Goal: Task Accomplishment & Management: Complete application form

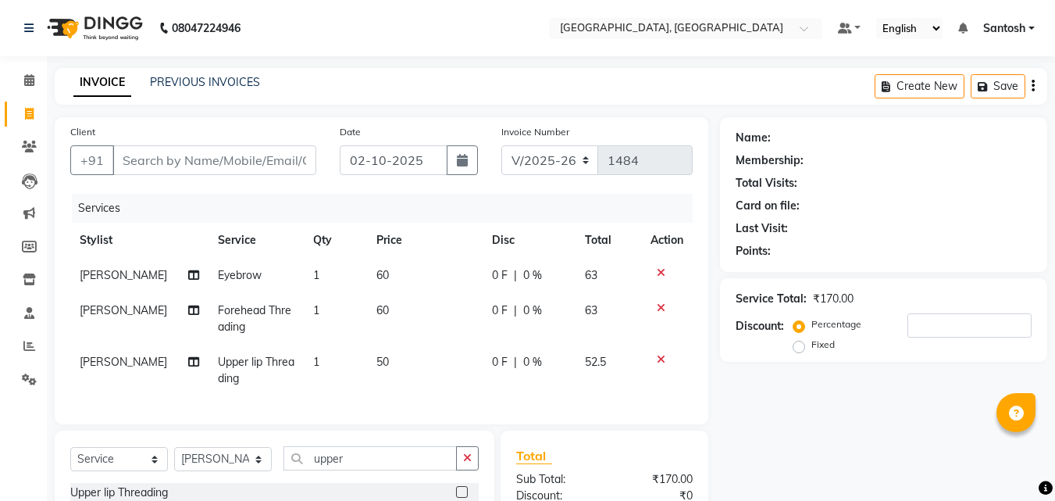
select select "5506"
select select "service"
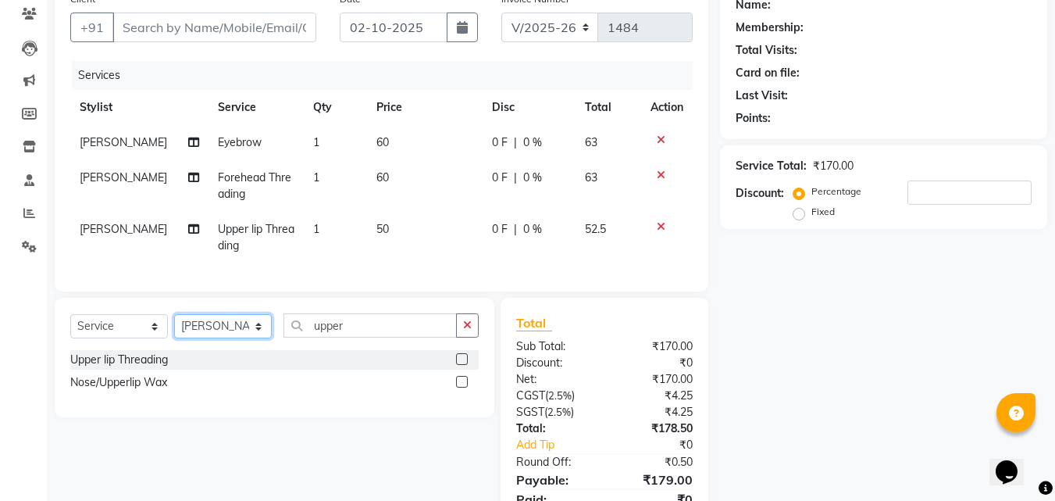
click at [235, 338] on select "Select Stylist Manager [PERSON_NAME] [PERSON_NAME] [PERSON_NAME] [PERSON_NAME]" at bounding box center [223, 326] width 98 height 24
click at [174, 326] on select "Select Stylist Manager [PERSON_NAME] [PERSON_NAME] [PERSON_NAME] [PERSON_NAME]" at bounding box center [223, 326] width 98 height 24
click at [218, 335] on select "Select Stylist Manager [PERSON_NAME] [PERSON_NAME] [PERSON_NAME] [PERSON_NAME]" at bounding box center [223, 326] width 98 height 24
select select "90755"
click at [174, 326] on select "Select Stylist Manager [PERSON_NAME] [PERSON_NAME] [PERSON_NAME] [PERSON_NAME]" at bounding box center [223, 326] width 98 height 24
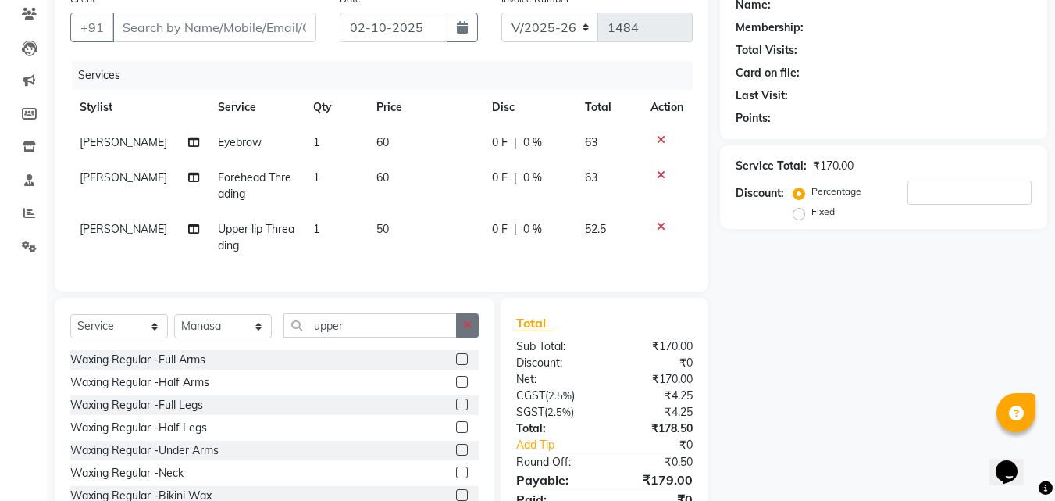
click at [468, 330] on icon "button" at bounding box center [467, 324] width 9 height 11
click at [456, 433] on label at bounding box center [462, 427] width 12 height 12
click at [456, 433] on input "checkbox" at bounding box center [461, 428] width 10 height 10
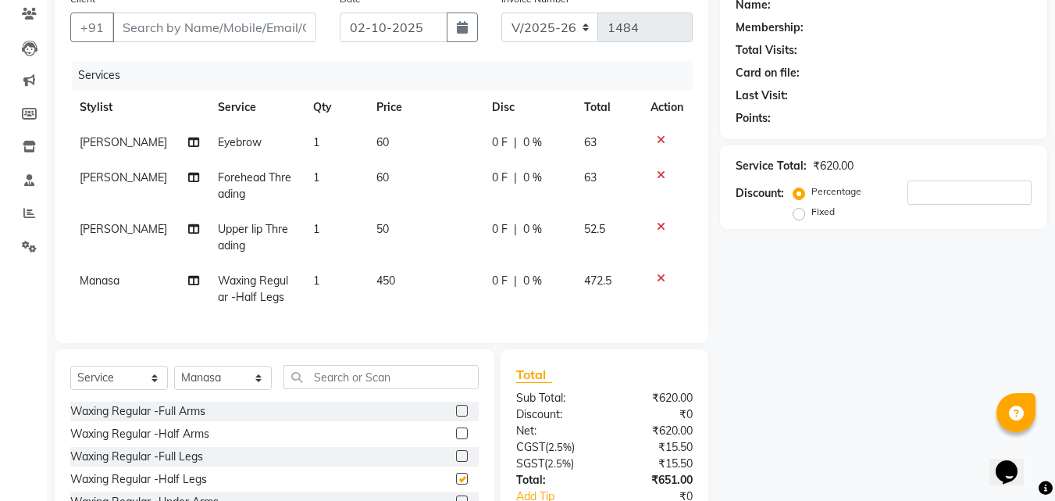
checkbox input "false"
drag, startPoint x: 658, startPoint y: 277, endPoint x: 565, endPoint y: 367, distance: 130.4
click at [658, 278] on icon at bounding box center [661, 278] width 9 height 11
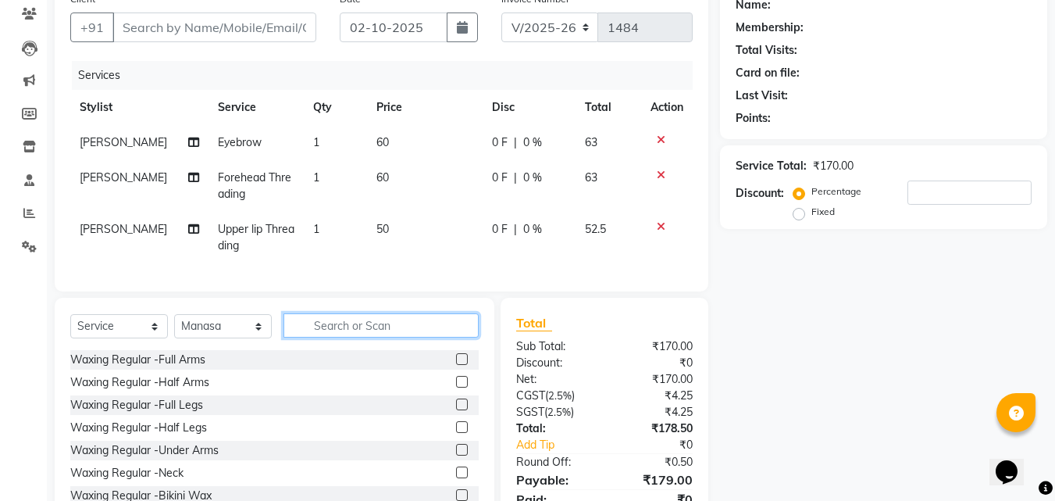
click at [407, 337] on input "text" at bounding box center [381, 325] width 195 height 24
type input "fl"
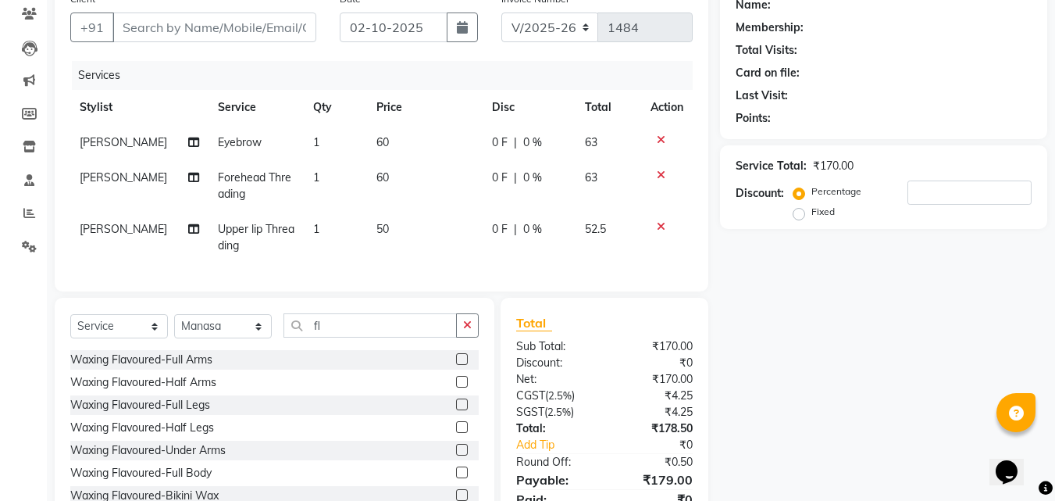
click at [456, 433] on label at bounding box center [462, 427] width 12 height 12
click at [456, 433] on input "checkbox" at bounding box center [461, 428] width 10 height 10
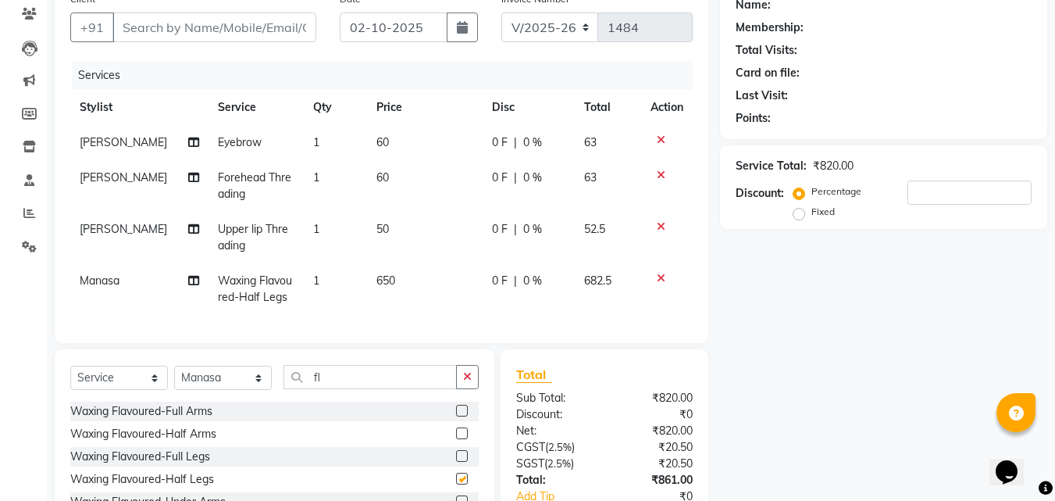
checkbox input "false"
click at [469, 382] on icon "button" at bounding box center [467, 376] width 9 height 11
click at [660, 137] on icon at bounding box center [661, 139] width 9 height 11
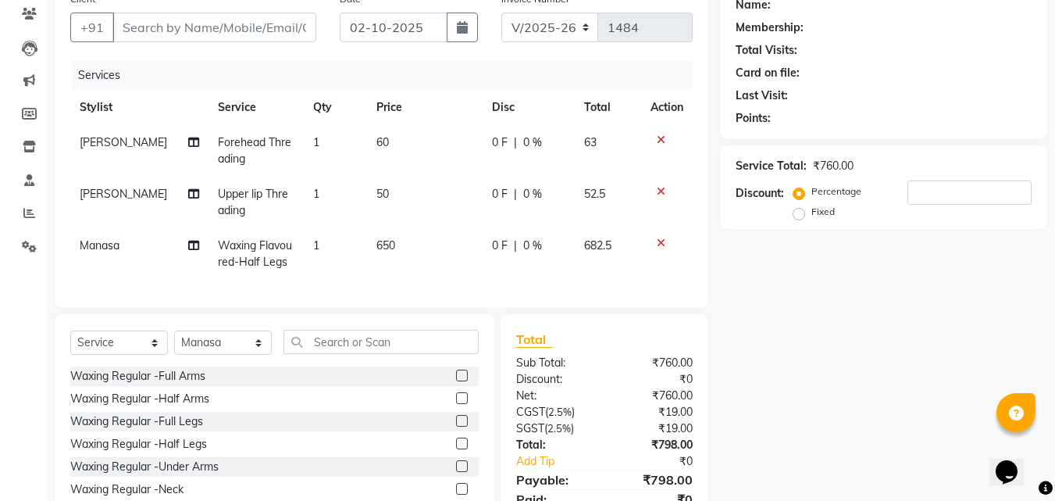
click at [663, 136] on icon at bounding box center [661, 139] width 9 height 11
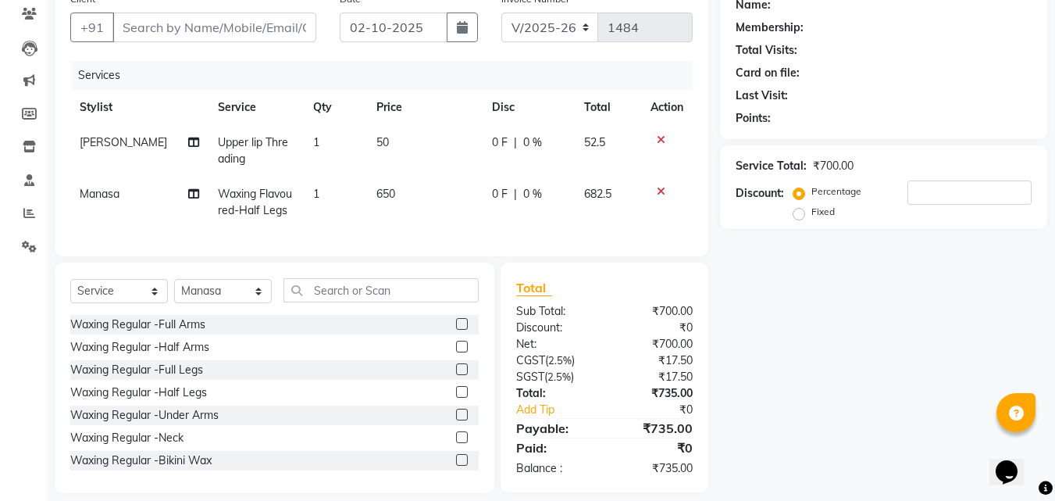
click at [661, 136] on icon at bounding box center [661, 139] width 9 height 11
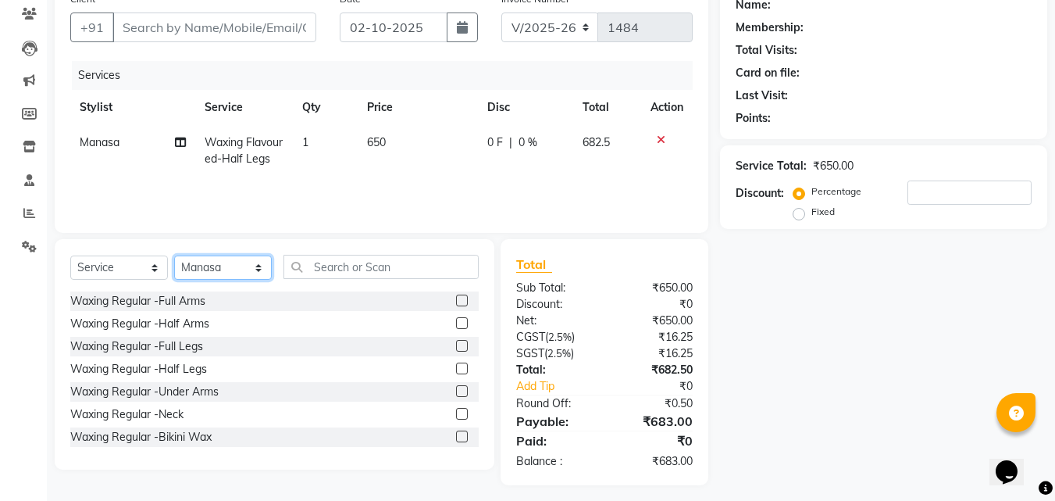
click at [204, 268] on select "Select Stylist Manager [PERSON_NAME] [PERSON_NAME] [PERSON_NAME] [PERSON_NAME]" at bounding box center [223, 267] width 98 height 24
select select "87670"
click at [174, 255] on select "Select Stylist Manager [PERSON_NAME] [PERSON_NAME] [PERSON_NAME] [PERSON_NAME]" at bounding box center [223, 267] width 98 height 24
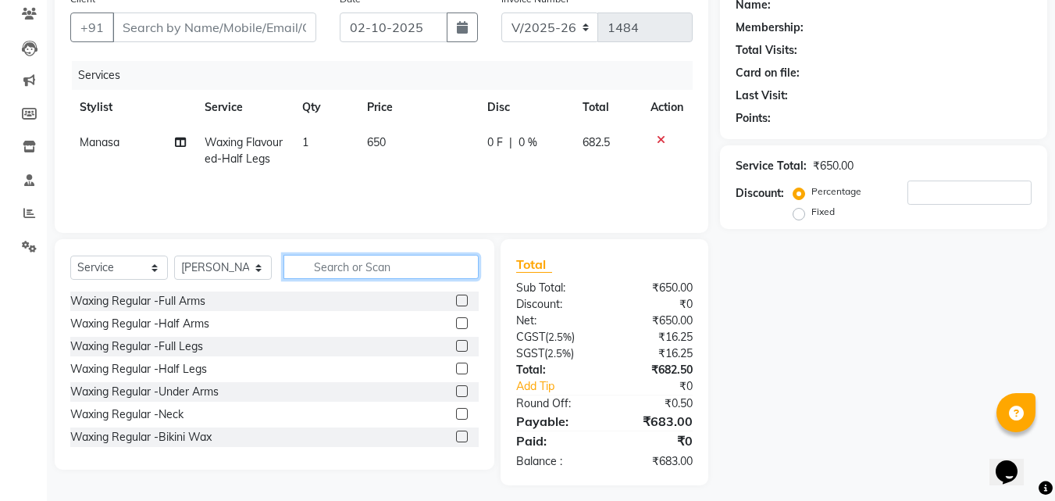
click at [320, 269] on input "text" at bounding box center [381, 267] width 195 height 24
type input "full"
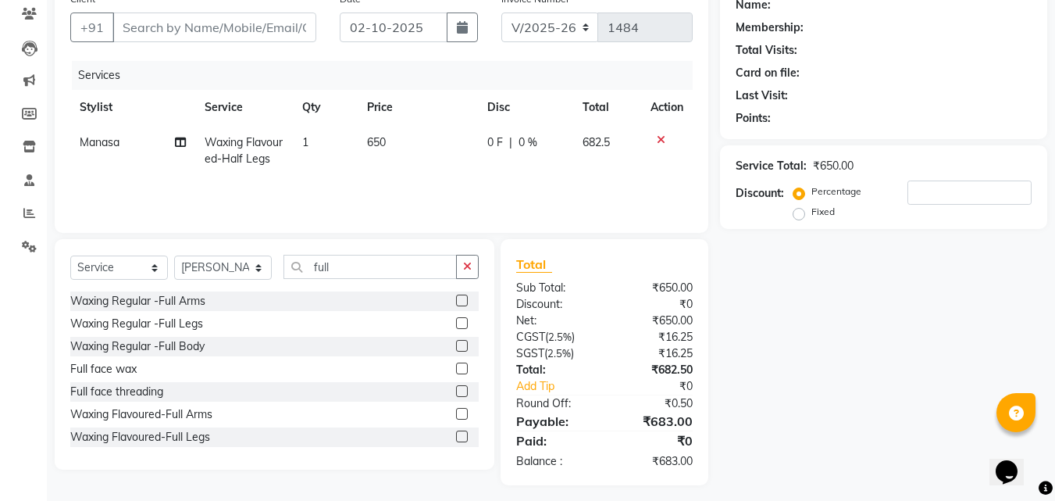
click at [456, 393] on label at bounding box center [462, 391] width 12 height 12
click at [456, 393] on input "checkbox" at bounding box center [461, 392] width 10 height 10
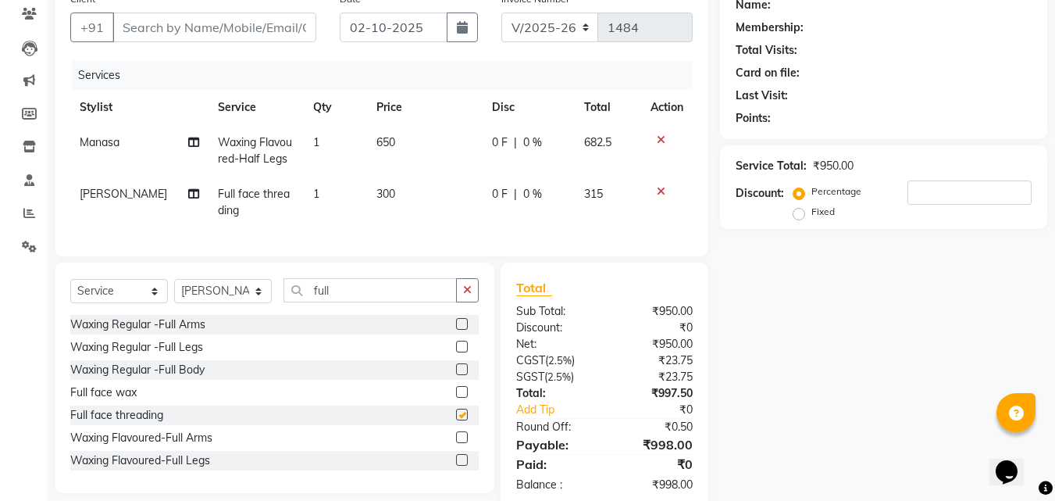
checkbox input "false"
click at [469, 295] on icon "button" at bounding box center [467, 289] width 9 height 11
click at [227, 20] on input "Client" at bounding box center [214, 27] width 204 height 30
type input "9"
type input "0"
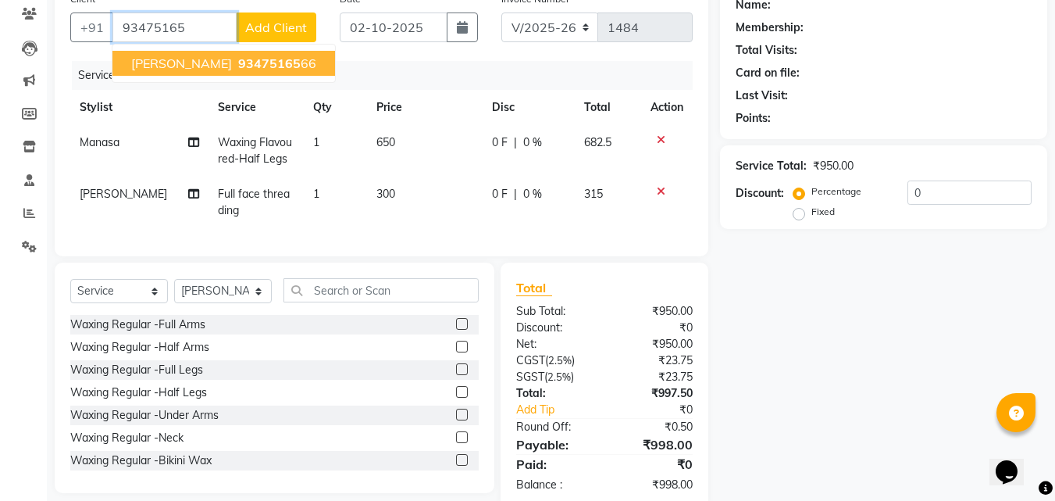
click at [238, 63] on span "93475165" at bounding box center [269, 63] width 62 height 16
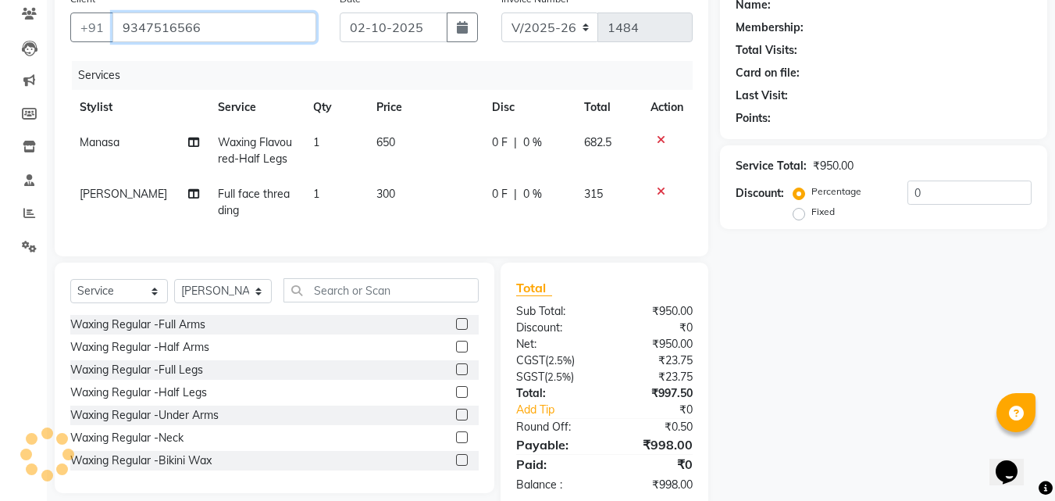
type input "9347516566"
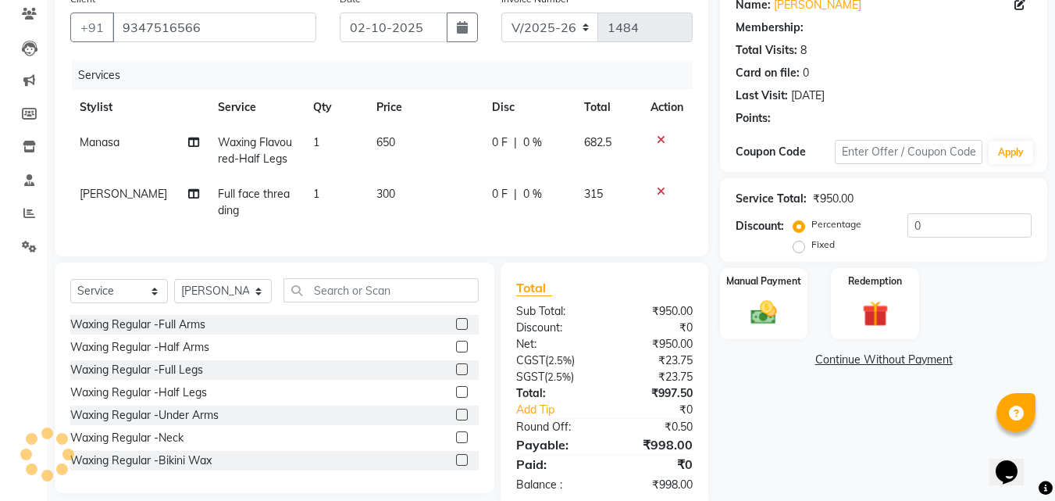
type input "20"
select select "1: Object"
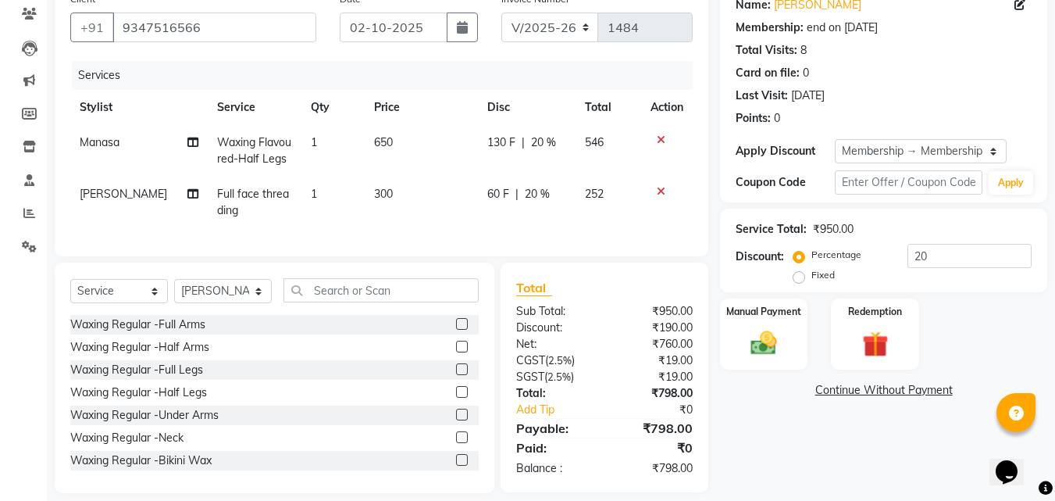
scroll to position [160, 0]
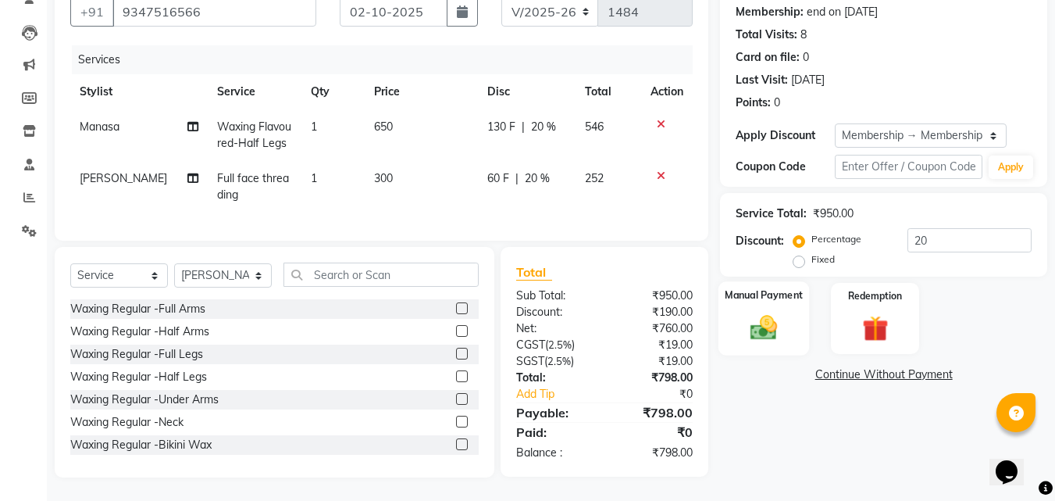
click at [780, 341] on div "Manual Payment" at bounding box center [764, 318] width 91 height 74
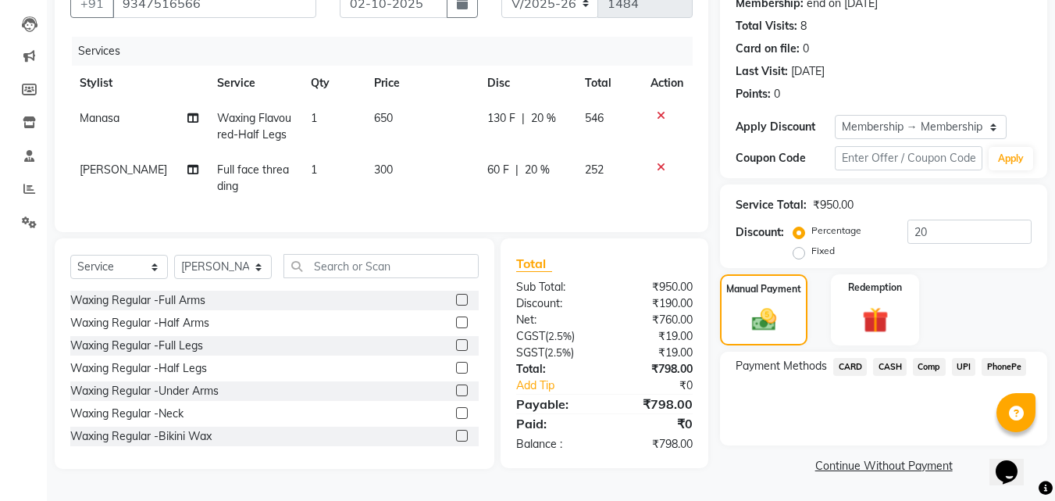
click at [1011, 362] on span "PhonePe" at bounding box center [1004, 367] width 45 height 18
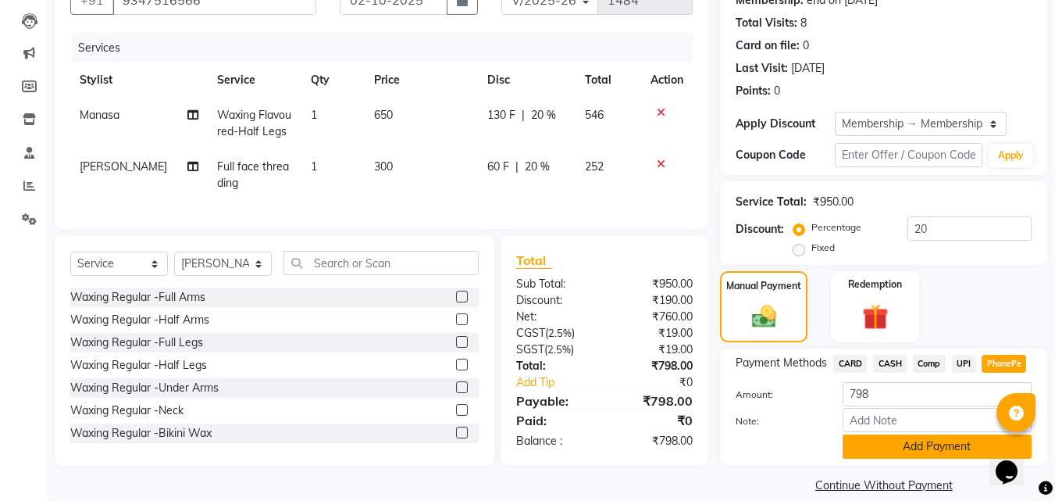
click at [942, 444] on button "Add Payment" at bounding box center [937, 446] width 189 height 24
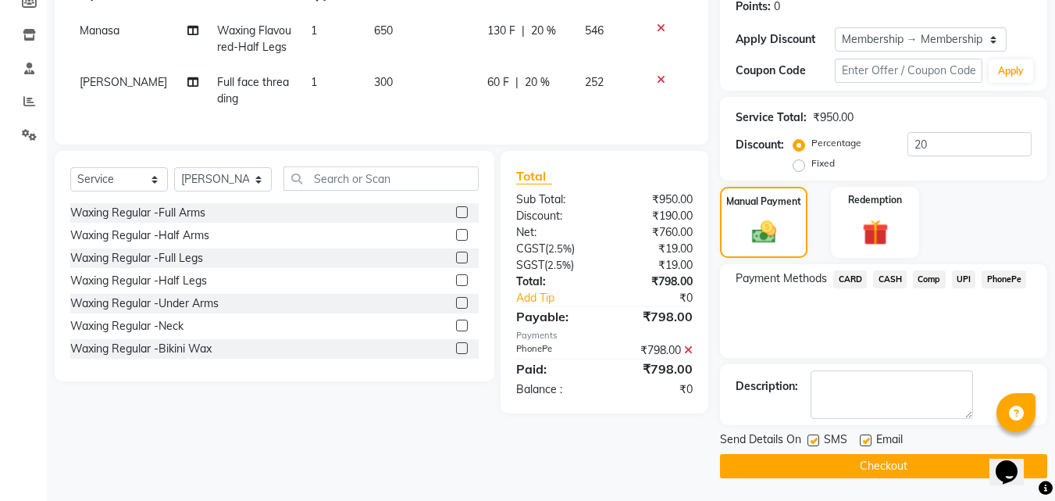
scroll to position [245, 0]
click at [860, 436] on label at bounding box center [866, 440] width 12 height 12
click at [860, 436] on input "checkbox" at bounding box center [865, 440] width 10 height 10
checkbox input "false"
click at [812, 436] on label at bounding box center [814, 440] width 12 height 12
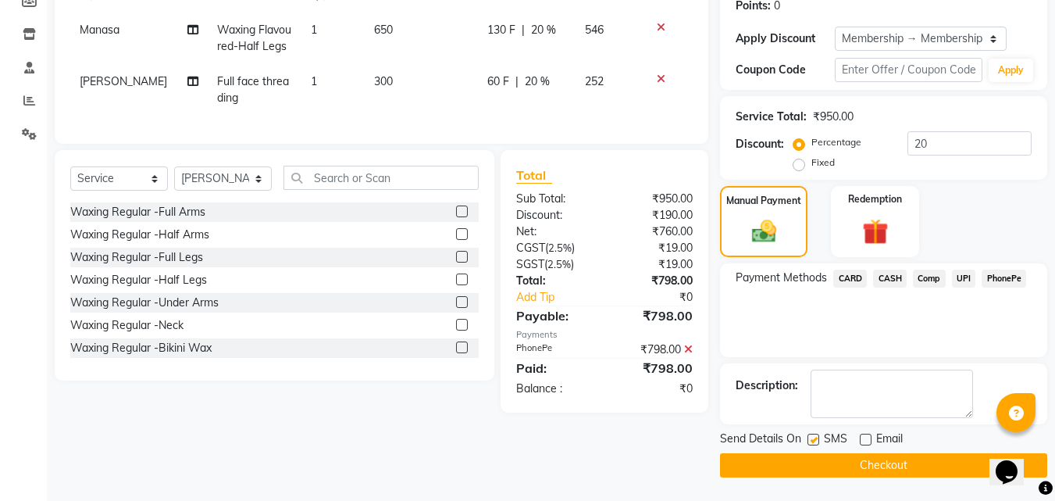
click at [812, 436] on input "checkbox" at bounding box center [813, 440] width 10 height 10
checkbox input "false"
click at [889, 467] on button "Checkout" at bounding box center [883, 465] width 327 height 24
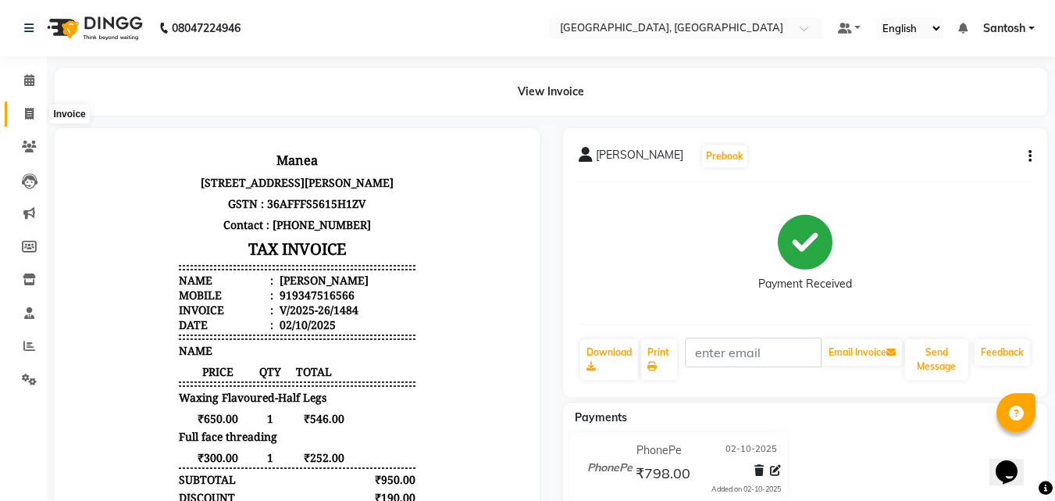
click at [27, 116] on icon at bounding box center [29, 114] width 9 height 12
select select "service"
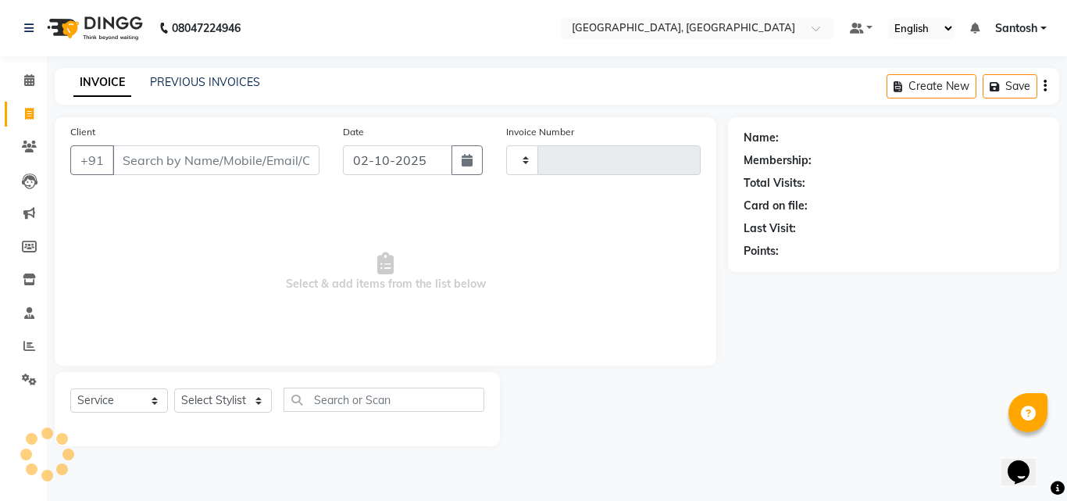
type input "1485"
select select "5506"
click at [185, 77] on link "PREVIOUS INVOICES" at bounding box center [205, 82] width 110 height 14
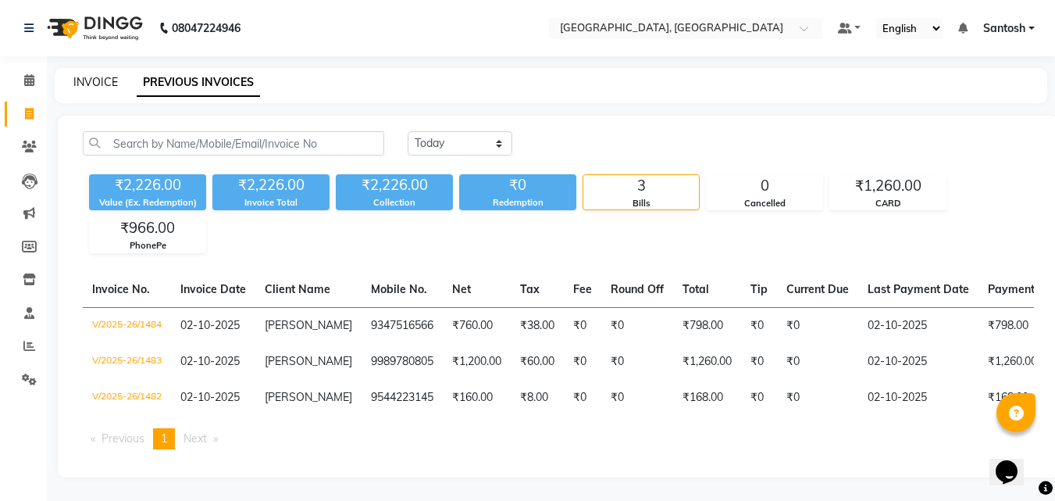
click at [105, 86] on link "INVOICE" at bounding box center [95, 82] width 45 height 14
select select "5506"
select select "service"
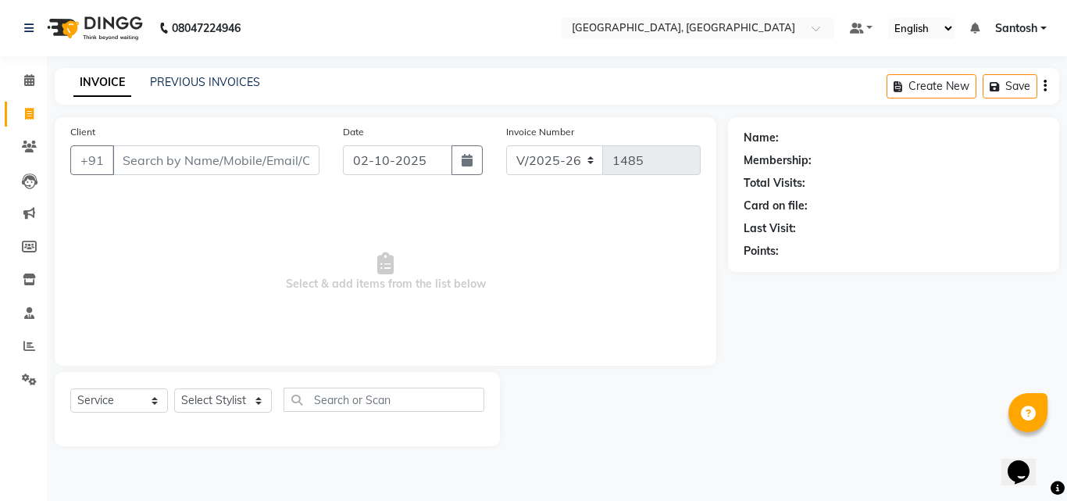
click at [191, 165] on input "Client" at bounding box center [215, 160] width 207 height 30
click at [221, 391] on select "Select Stylist Manager [PERSON_NAME] [PERSON_NAME] [PERSON_NAME] [PERSON_NAME]" at bounding box center [223, 400] width 98 height 24
select select "76778"
click at [174, 388] on select "Select Stylist Manager [PERSON_NAME] [PERSON_NAME] [PERSON_NAME] [PERSON_NAME]" at bounding box center [223, 400] width 98 height 24
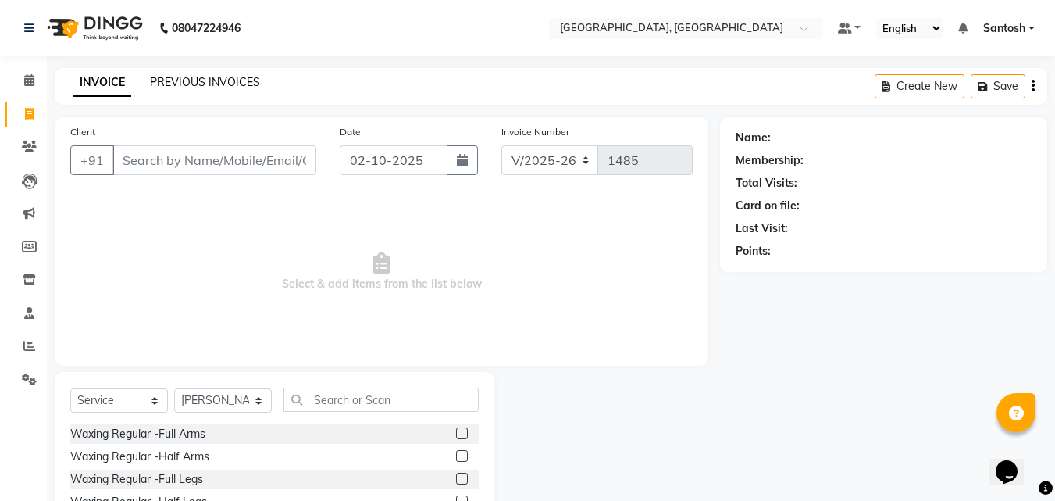
click at [229, 82] on link "PREVIOUS INVOICES" at bounding box center [205, 82] width 110 height 14
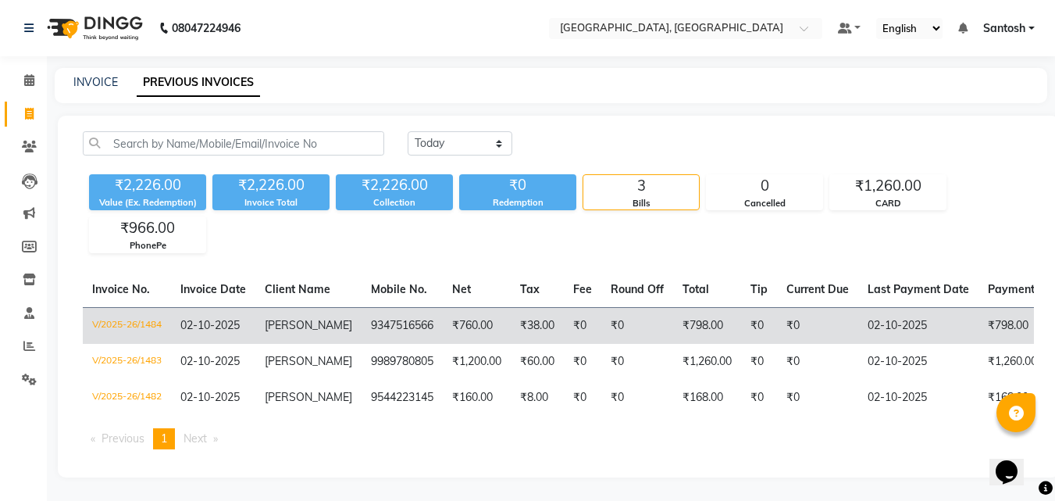
click at [515, 342] on td "₹38.00" at bounding box center [537, 325] width 53 height 37
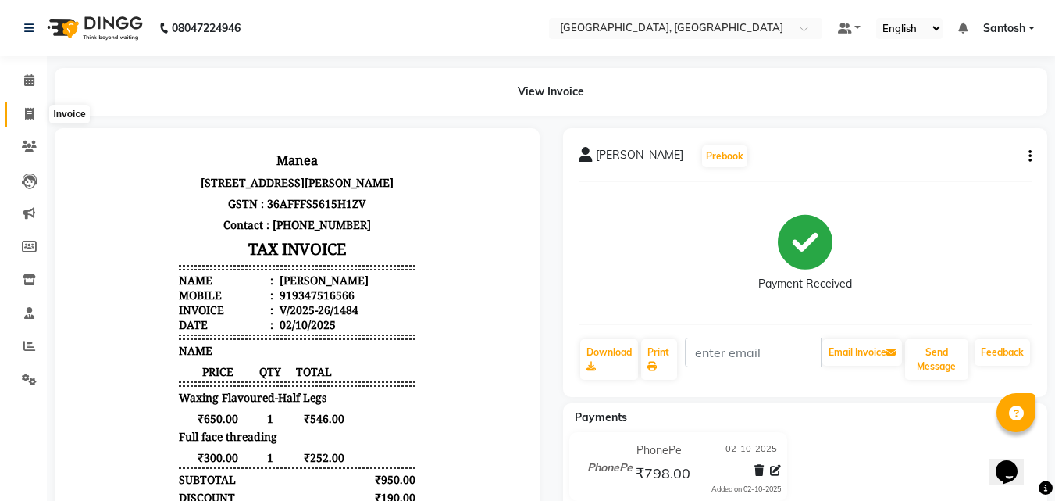
click at [31, 114] on icon at bounding box center [29, 114] width 9 height 12
select select "5506"
select select "service"
